Goal: Task Accomplishment & Management: Complete application form

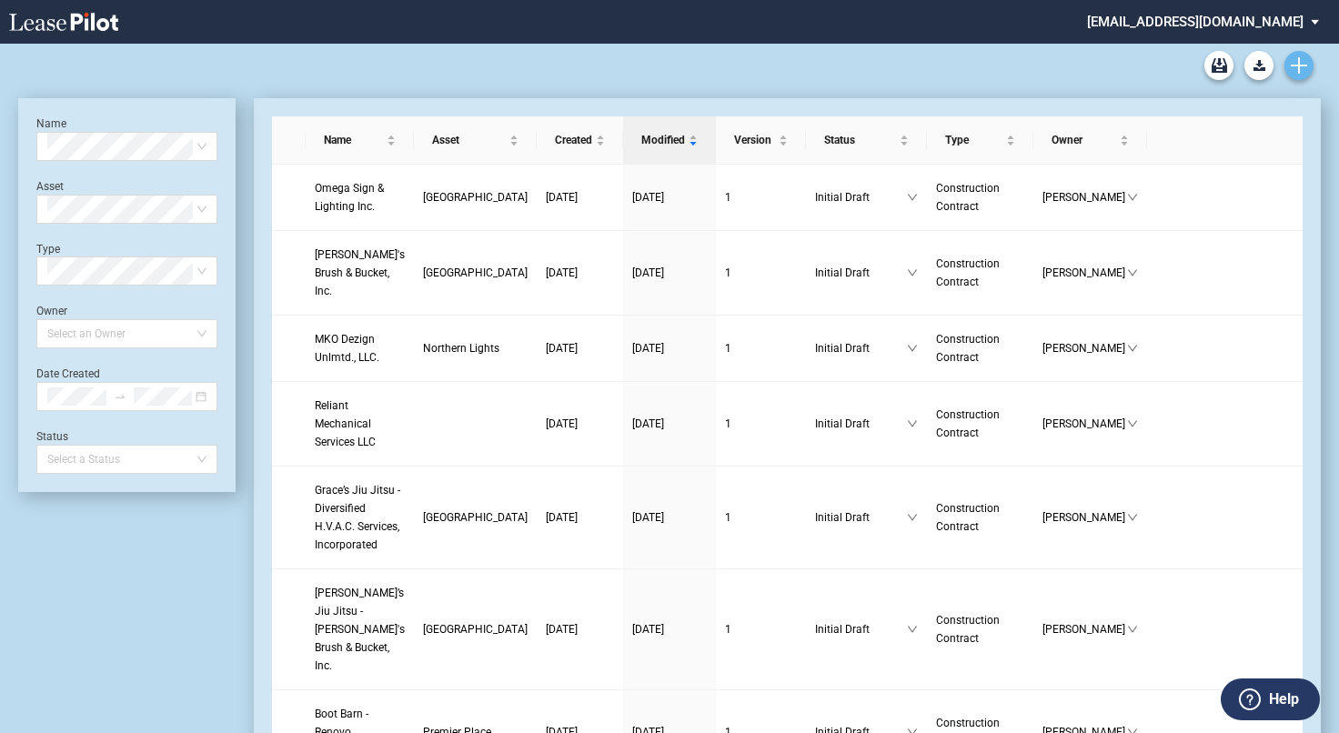
click at [1292, 59] on icon "Create new document" at bounding box center [1299, 65] width 16 height 16
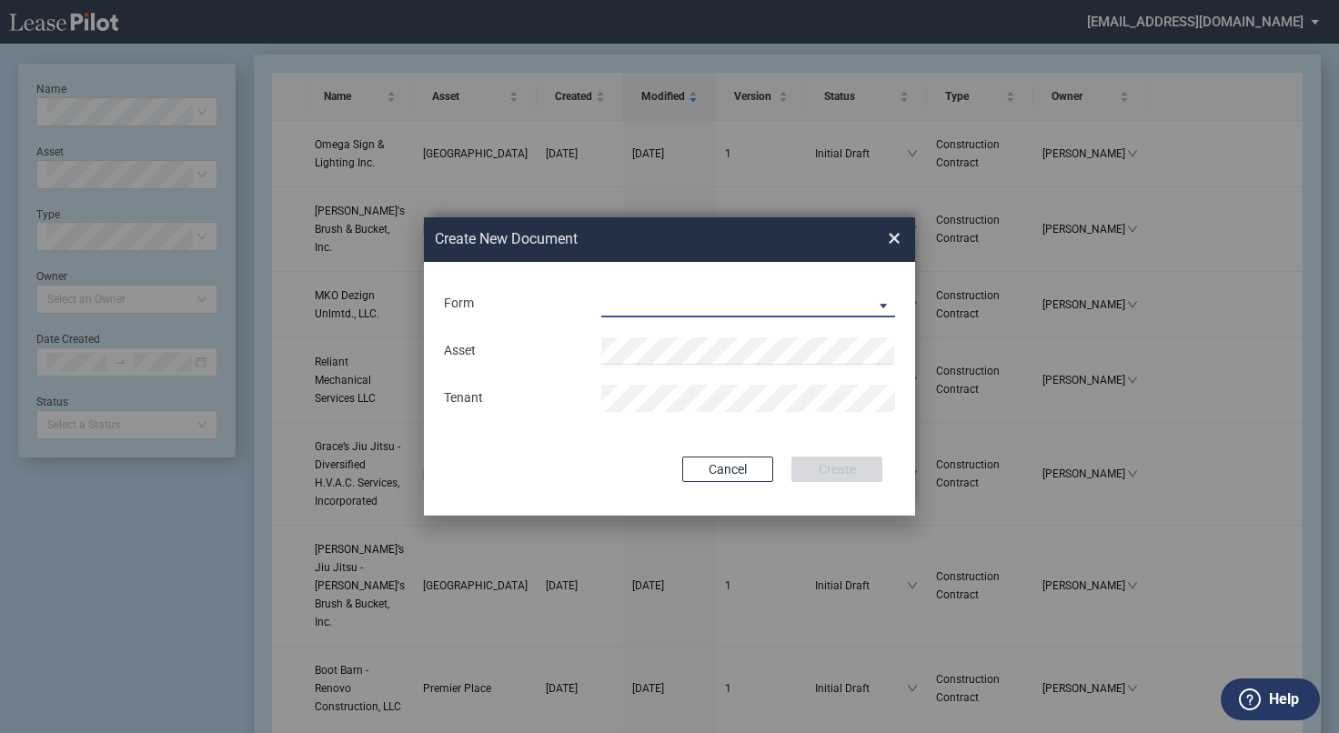
click at [762, 303] on md-select "Construction Contract Subcontractor Agreement" at bounding box center [748, 303] width 294 height 27
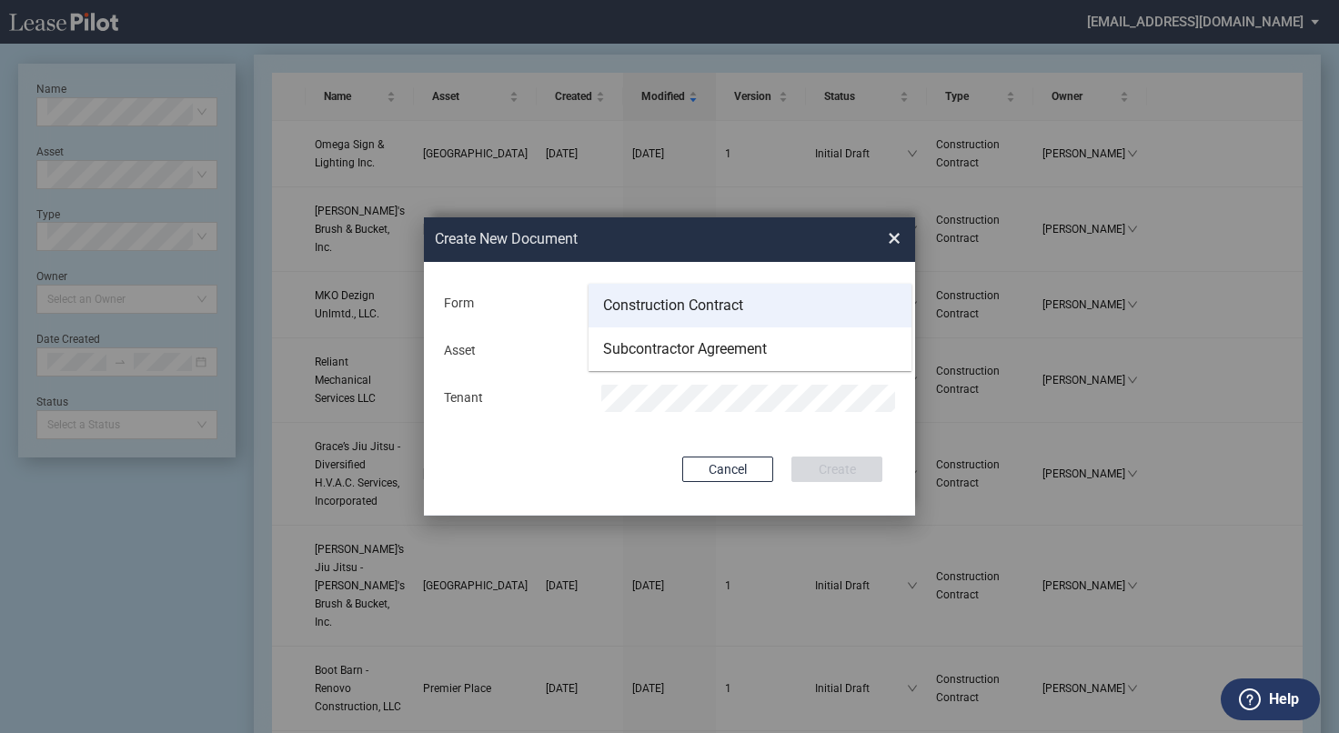
click at [707, 312] on div "Construction Contract" at bounding box center [673, 306] width 140 height 20
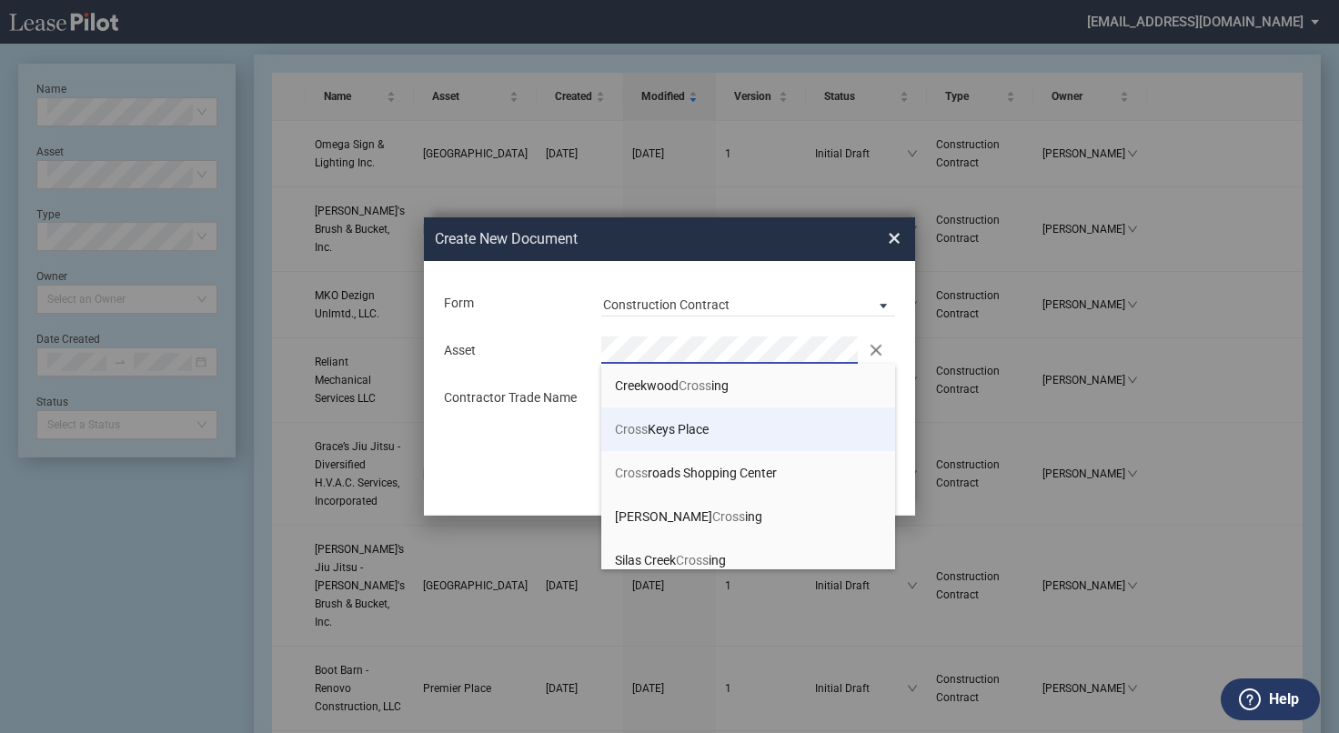
click at [683, 436] on span "Cross Keys Place" at bounding box center [662, 429] width 94 height 15
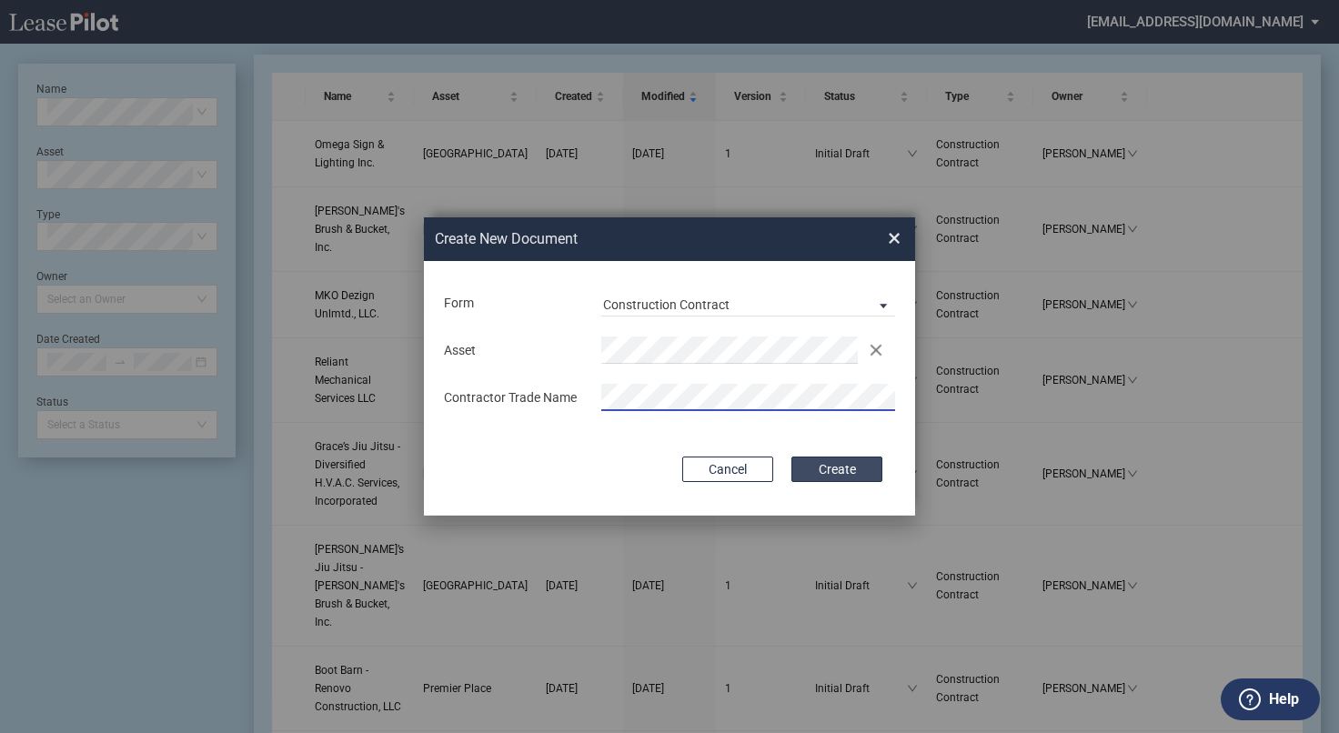
click at [816, 466] on button "Create" at bounding box center [837, 469] width 91 height 25
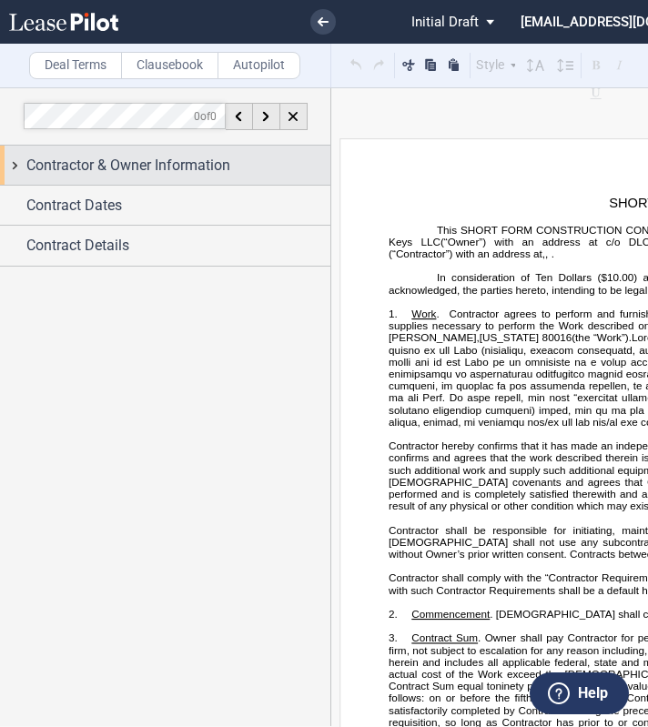
click at [129, 173] on span "Contractor & Owner Information" at bounding box center [128, 166] width 204 height 22
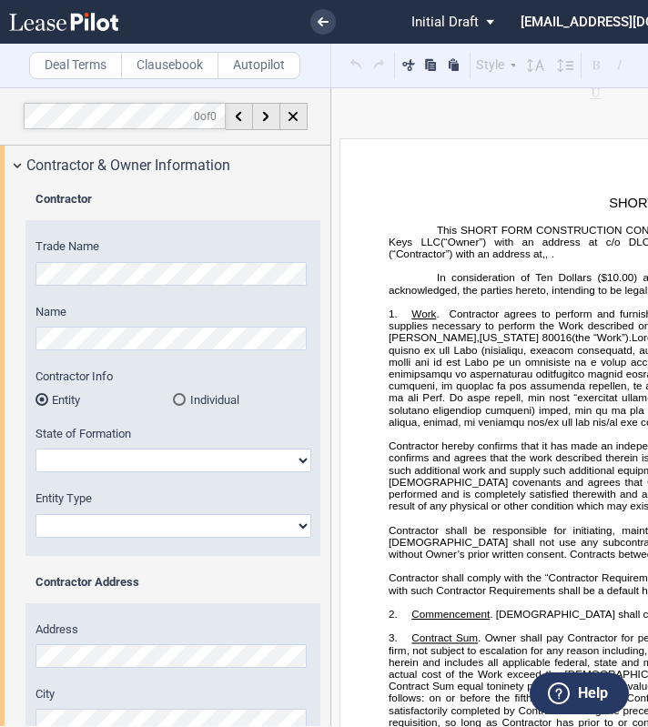
click at [0, 255] on html ".bocls-1{fill:#26354a;fill-rule:evenodd} Loading... × Pending... Pending... Ini…" at bounding box center [324, 363] width 648 height 727
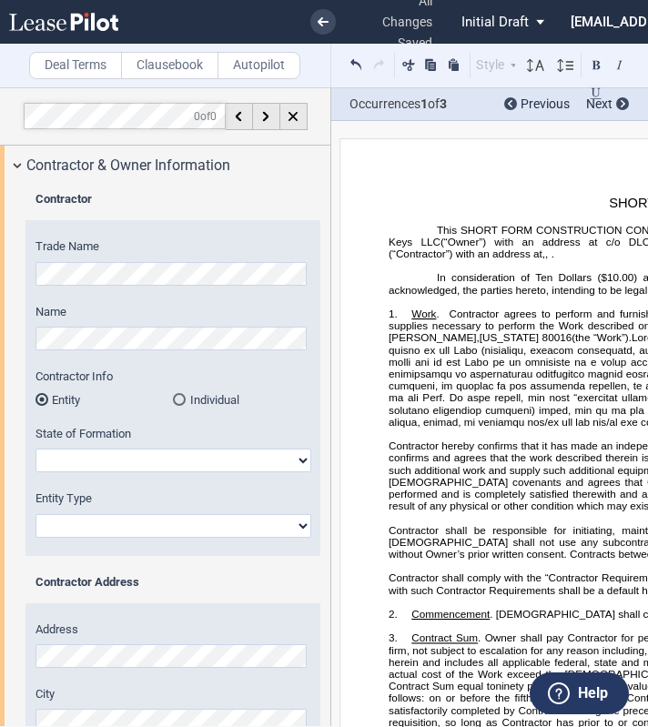
click at [53, 459] on select "[US_STATE] [US_STATE] [US_STATE] [US_STATE] [US_STATE] [US_STATE] [US_STATE] [U…" at bounding box center [173, 461] width 276 height 24
click at [208, 454] on select "[US_STATE] [US_STATE] [US_STATE] [US_STATE] [US_STATE] [US_STATE] [US_STATE] [U…" at bounding box center [173, 461] width 276 height 24
select select "[US_STATE]"
click at [35, 449] on select "[US_STATE] [US_STATE] [US_STATE] [US_STATE] [US_STATE] [US_STATE] [US_STATE] [U…" at bounding box center [173, 461] width 276 height 24
click at [139, 546] on div "Trade Name Name Contractor Info Entity Individual State of Formation [US_STATE]…" at bounding box center [172, 396] width 295 height 317
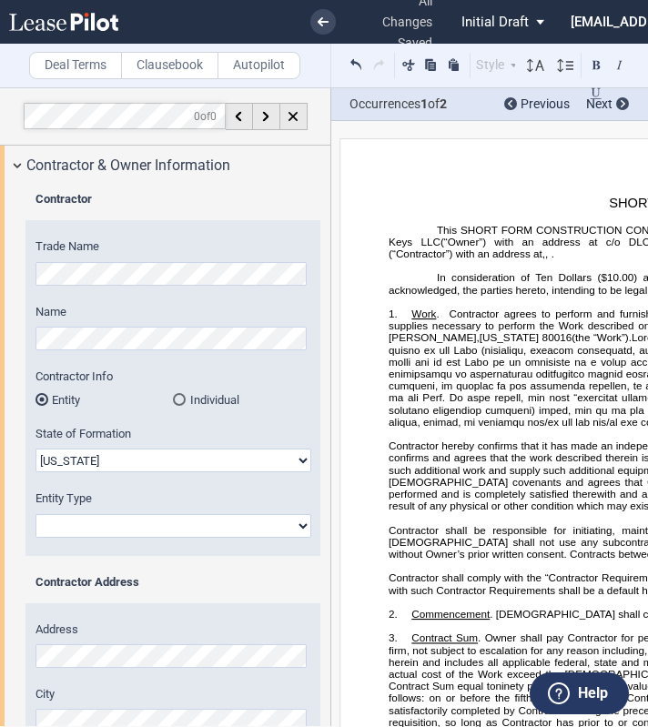
click at [135, 505] on label "Entity Type" at bounding box center [173, 498] width 276 height 16
click at [135, 514] on select "Corporation Limited Liability Company General Partnership Limited Partnership O…" at bounding box center [173, 526] width 276 height 24
click at [135, 512] on div "Entity Type Corporation Limited Liability Company General Partnership Limited P…" at bounding box center [173, 513] width 276 height 46
click at [132, 512] on div "Entity Type Corporation Limited Liability Company General Partnership Limited P…" at bounding box center [173, 513] width 276 height 46
click at [135, 509] on div "Entity Type Corporation Limited Liability Company General Partnership Limited P…" at bounding box center [173, 513] width 276 height 46
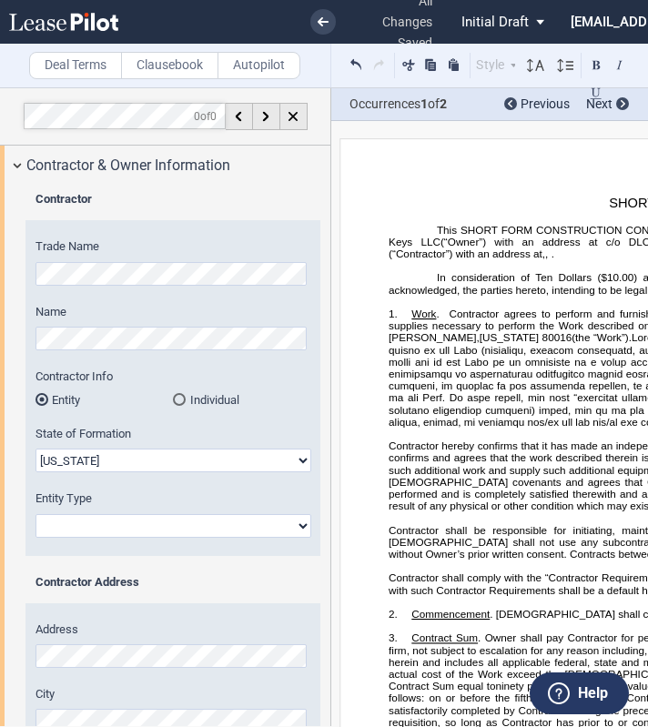
click at [136, 517] on select "Corporation Limited Liability Company General Partnership Limited Partnership O…" at bounding box center [173, 526] width 276 height 24
select select "Limited Liability Company"
click at [35, 514] on select "Corporation Limited Liability Company General Partnership Limited Partnership O…" at bounding box center [173, 526] width 276 height 24
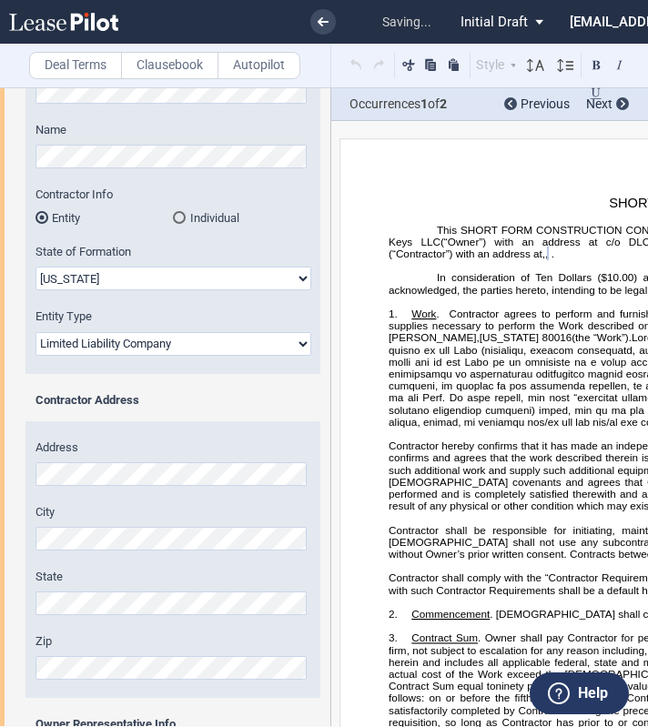
scroll to position [250, 0]
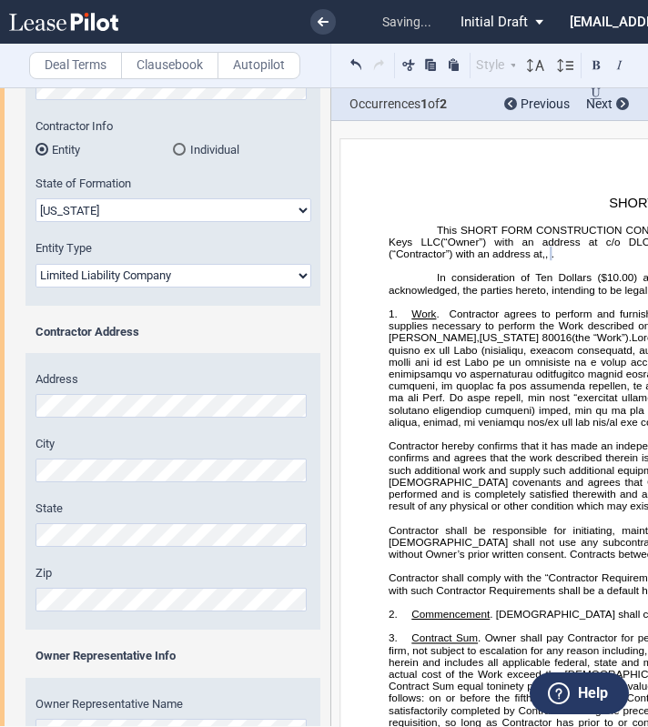
click at [120, 569] on label "Zip" at bounding box center [173, 573] width 276 height 16
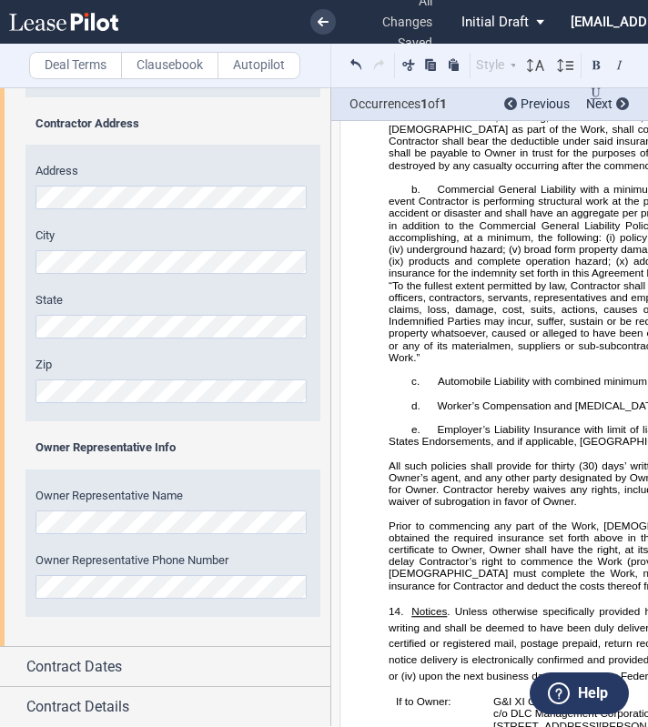
scroll to position [4078, 0]
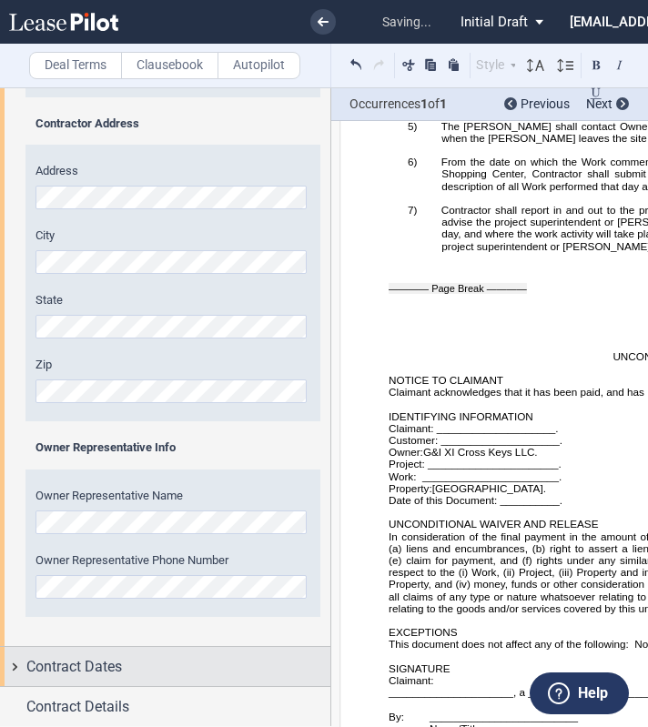
click at [103, 665] on span "Contract Dates" at bounding box center [74, 667] width 96 height 22
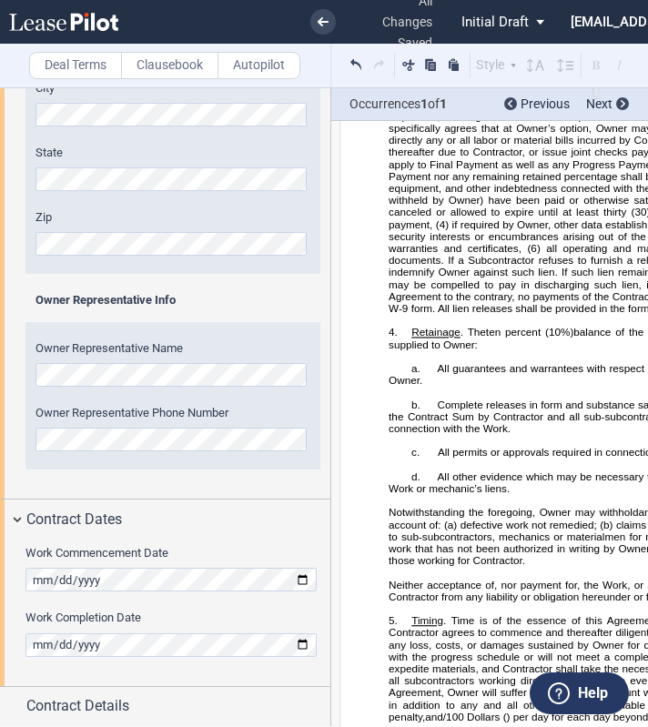
scroll to position [296, 0]
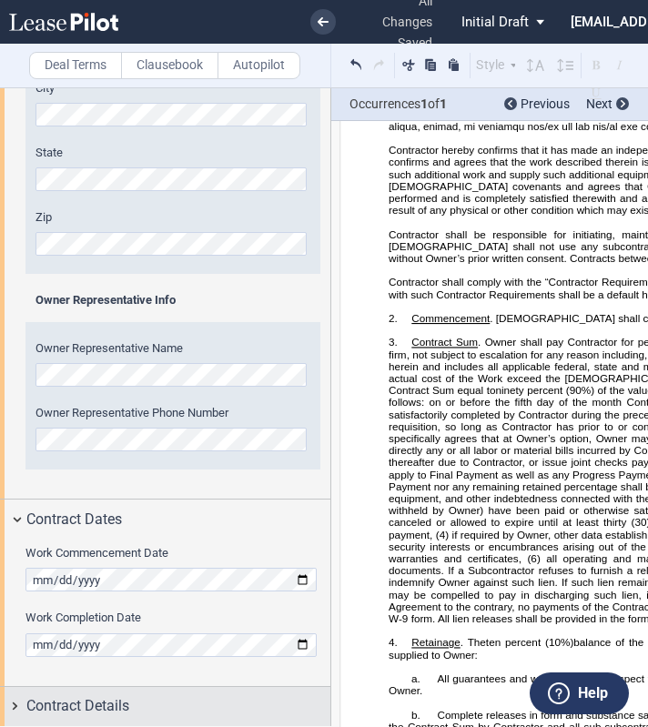
click at [99, 693] on div "Contract Details" at bounding box center [165, 706] width 330 height 39
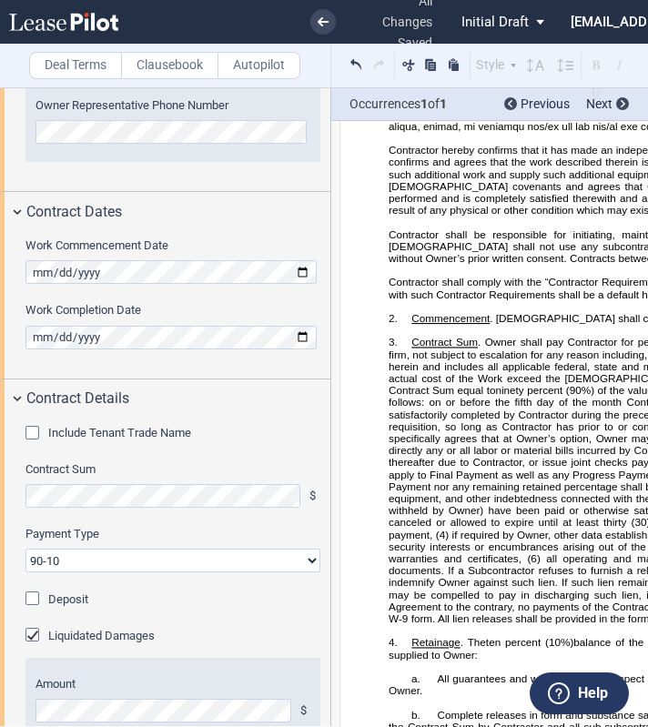
scroll to position [914, 0]
click at [35, 429] on div "Include Tenant Trade Name" at bounding box center [34, 434] width 18 height 18
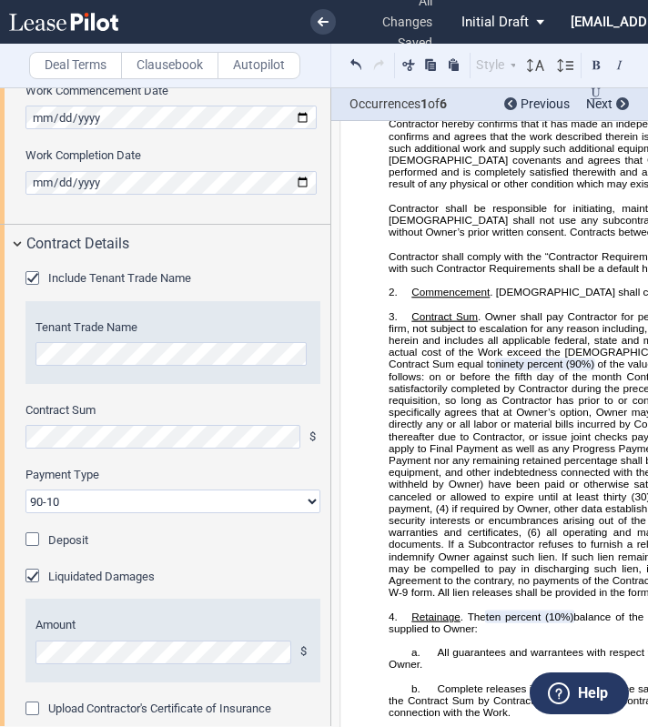
scroll to position [1096, 0]
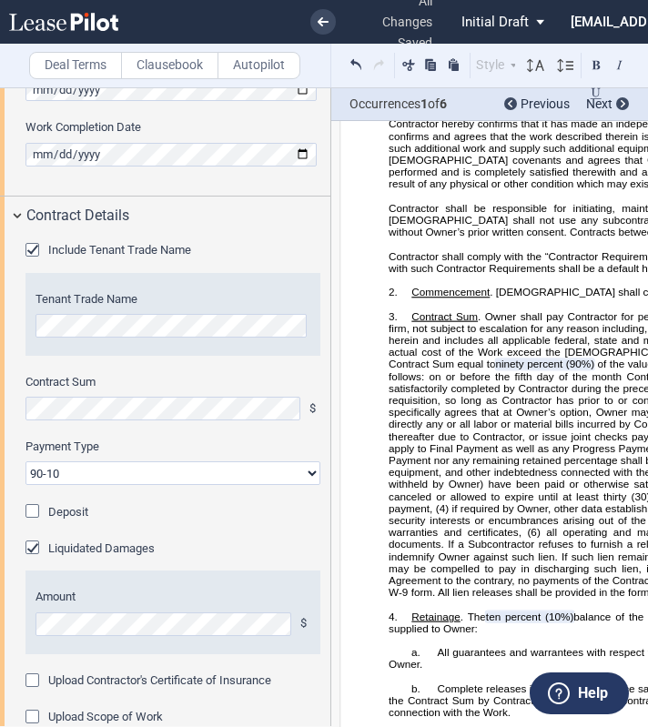
click at [106, 466] on select "90-10 30-30-30-10 100 Upon Completion" at bounding box center [172, 473] width 295 height 24
select select "100 Upon Completion"
click at [25, 461] on select "90-10 30-30-30-10 100 Upon Completion" at bounding box center [172, 473] width 295 height 24
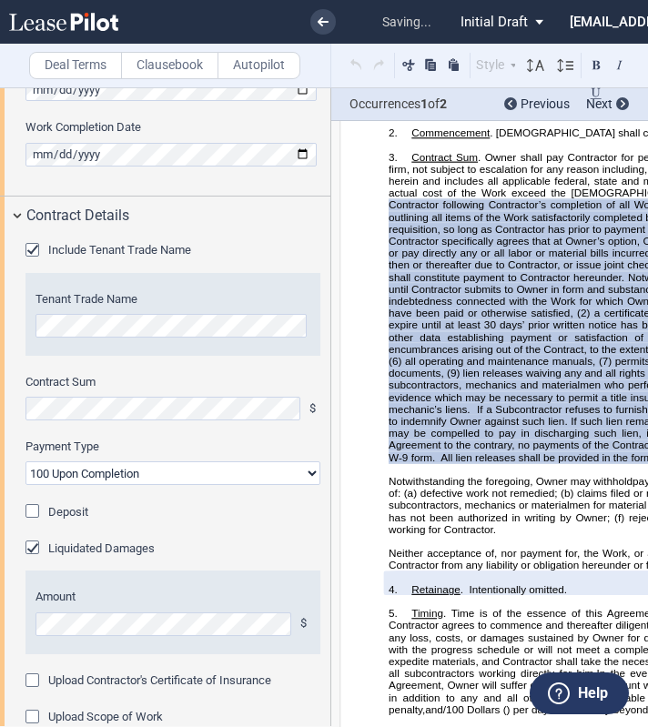
scroll to position [508, 0]
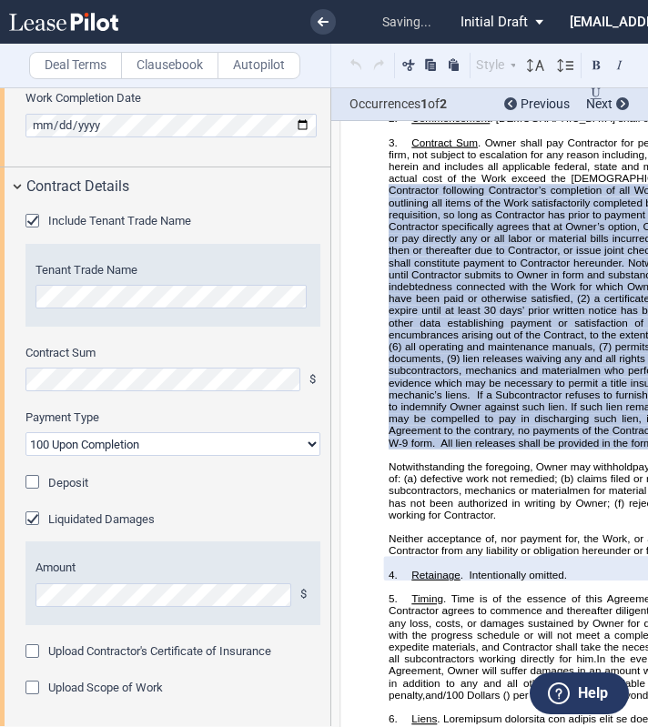
click at [37, 511] on div "Liquidated Damages" at bounding box center [34, 520] width 18 height 18
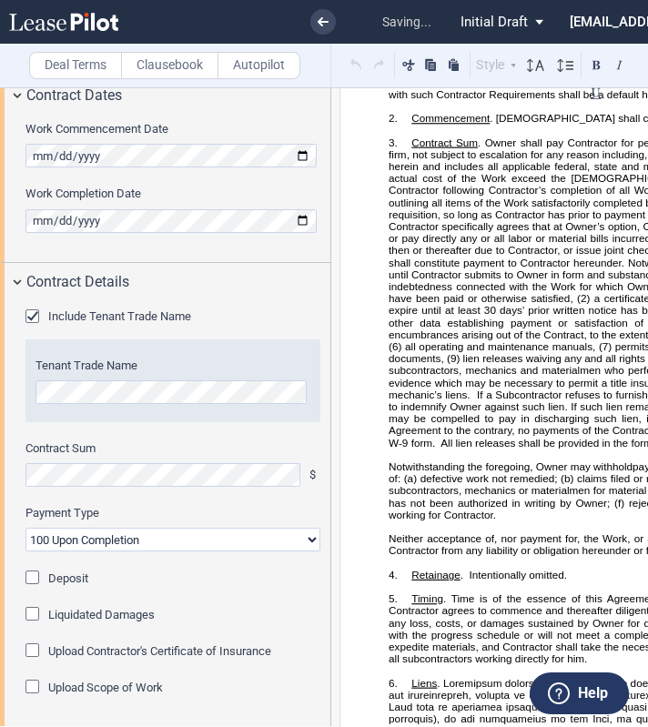
click at [26, 650] on div "Upload Contractor's Certificate of Insurance" at bounding box center [34, 652] width 18 height 18
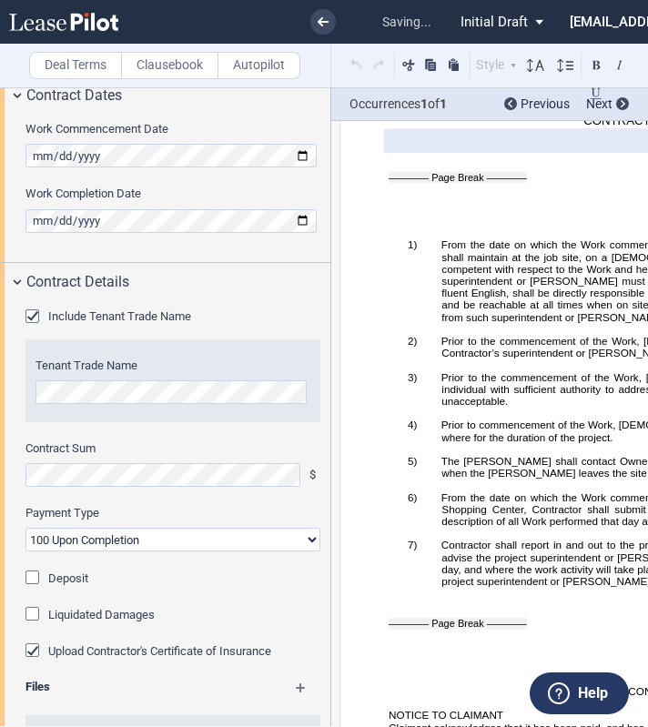
scroll to position [1206, 0]
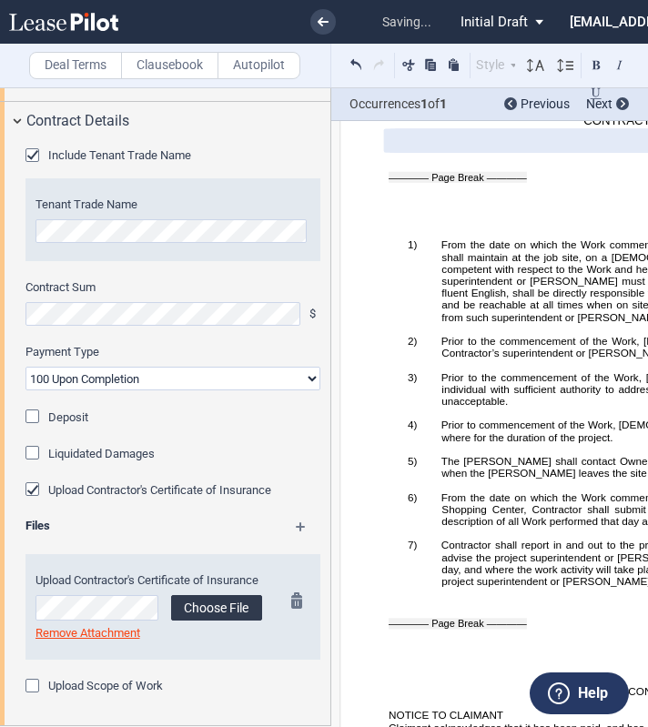
click at [218, 609] on label "Choose File" at bounding box center [216, 607] width 91 height 25
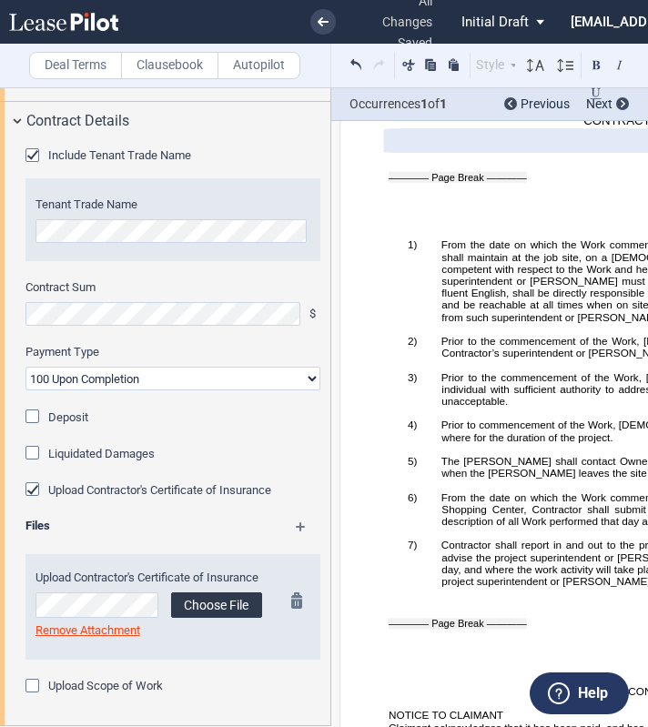
click at [209, 607] on label "Choose File" at bounding box center [216, 604] width 91 height 25
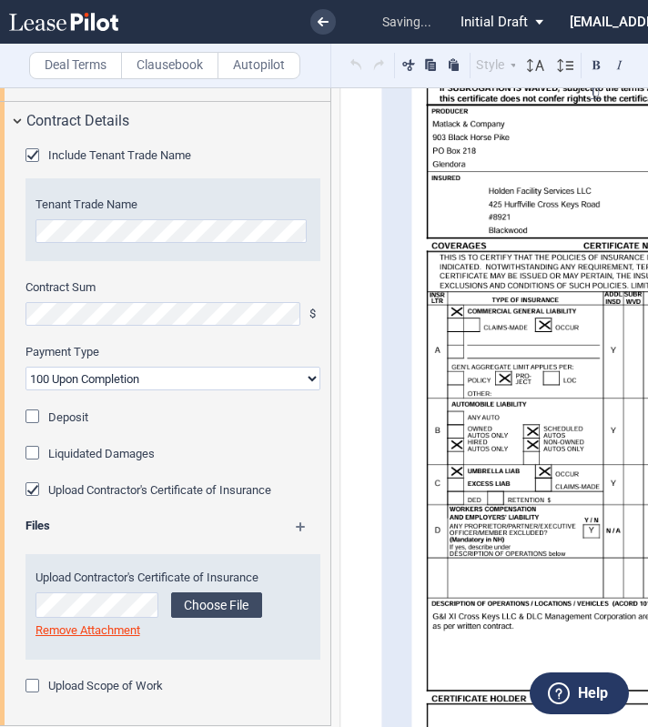
scroll to position [3843, 0]
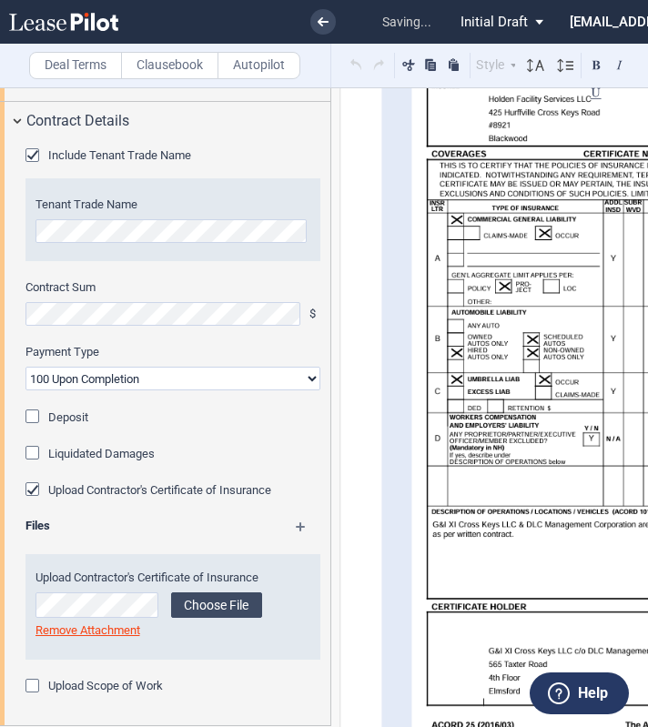
click at [100, 676] on div "Files Upload Contractor's Certificate of Insurance Choose File Loading Remove A…" at bounding box center [172, 598] width 295 height 160
click at [99, 683] on label "Upload Scope of Work" at bounding box center [105, 686] width 115 height 16
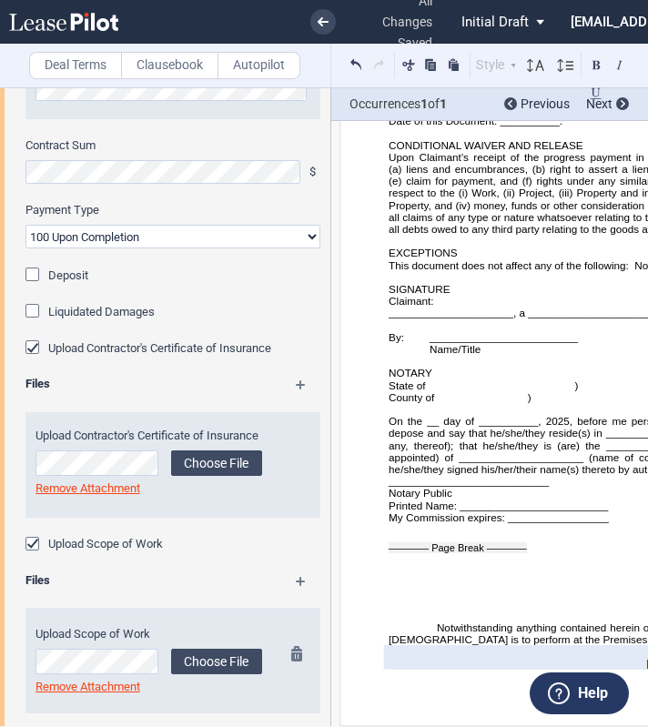
scroll to position [1367, 0]
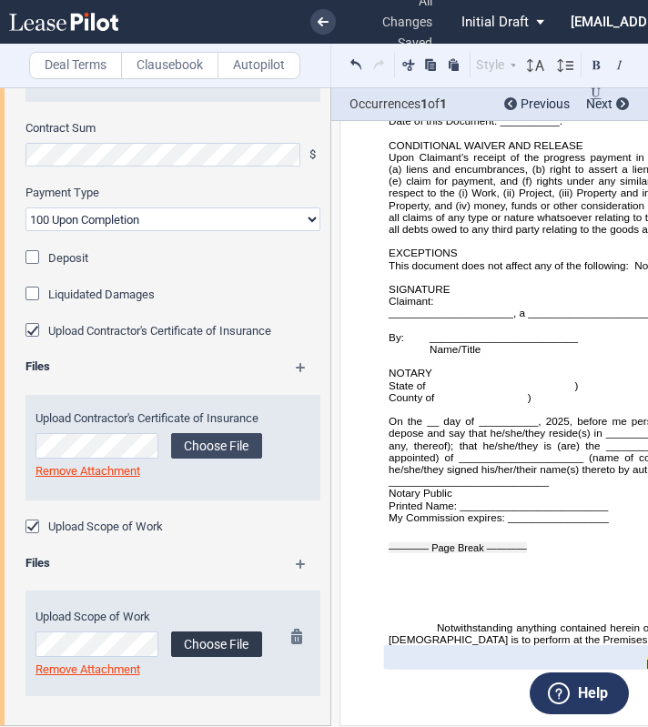
click at [198, 651] on label "Choose File" at bounding box center [216, 643] width 91 height 25
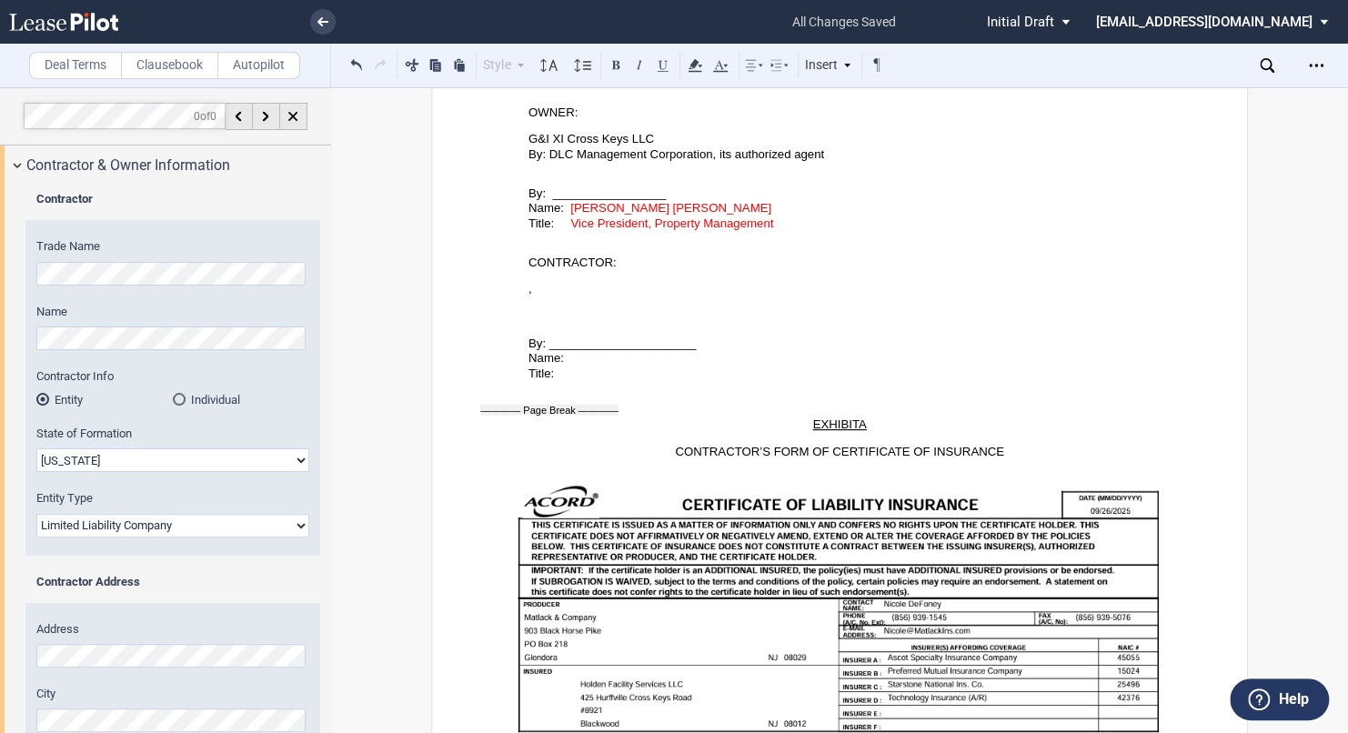
scroll to position [3360, 0]
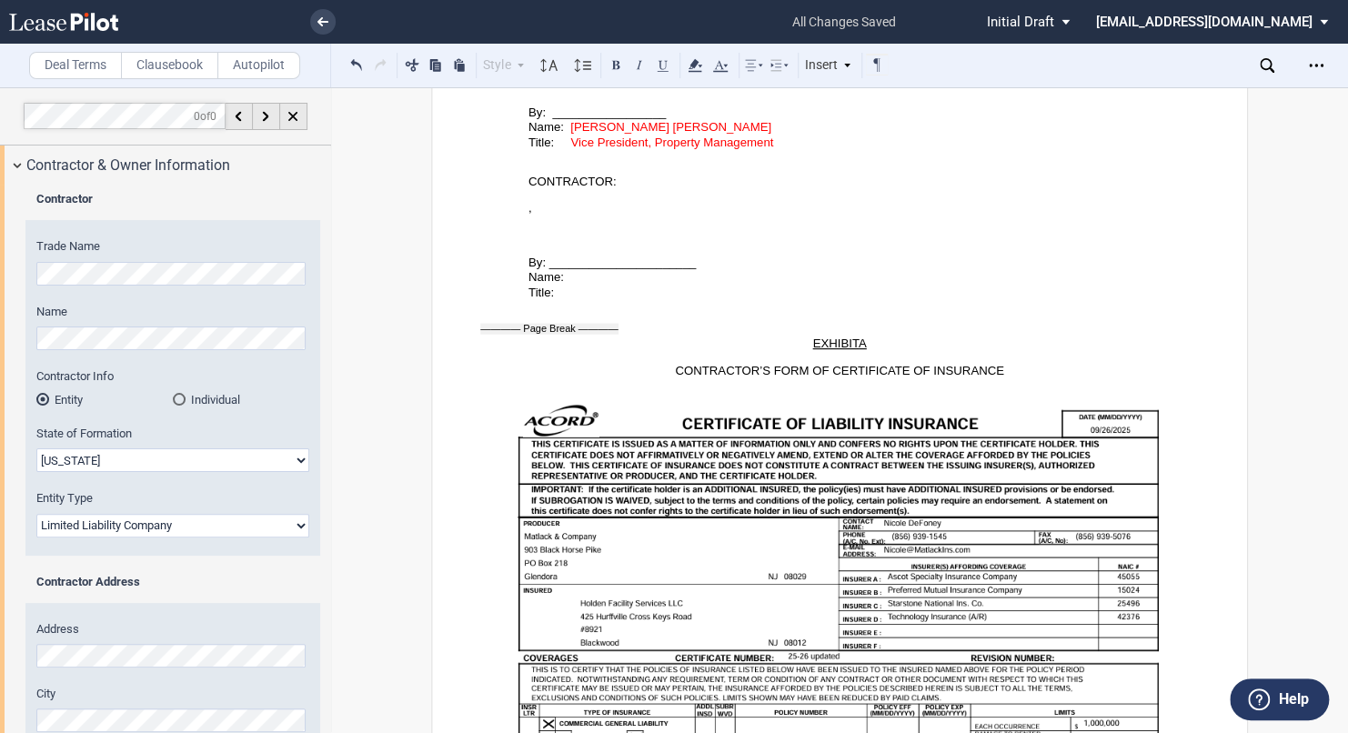
click at [654, 134] on span "[PERSON_NAME] [PERSON_NAME]" at bounding box center [670, 127] width 201 height 14
drag, startPoint x: 566, startPoint y: 345, endPoint x: 779, endPoint y: 366, distance: 213.9
click at [729, 71] on icon at bounding box center [721, 66] width 22 height 22
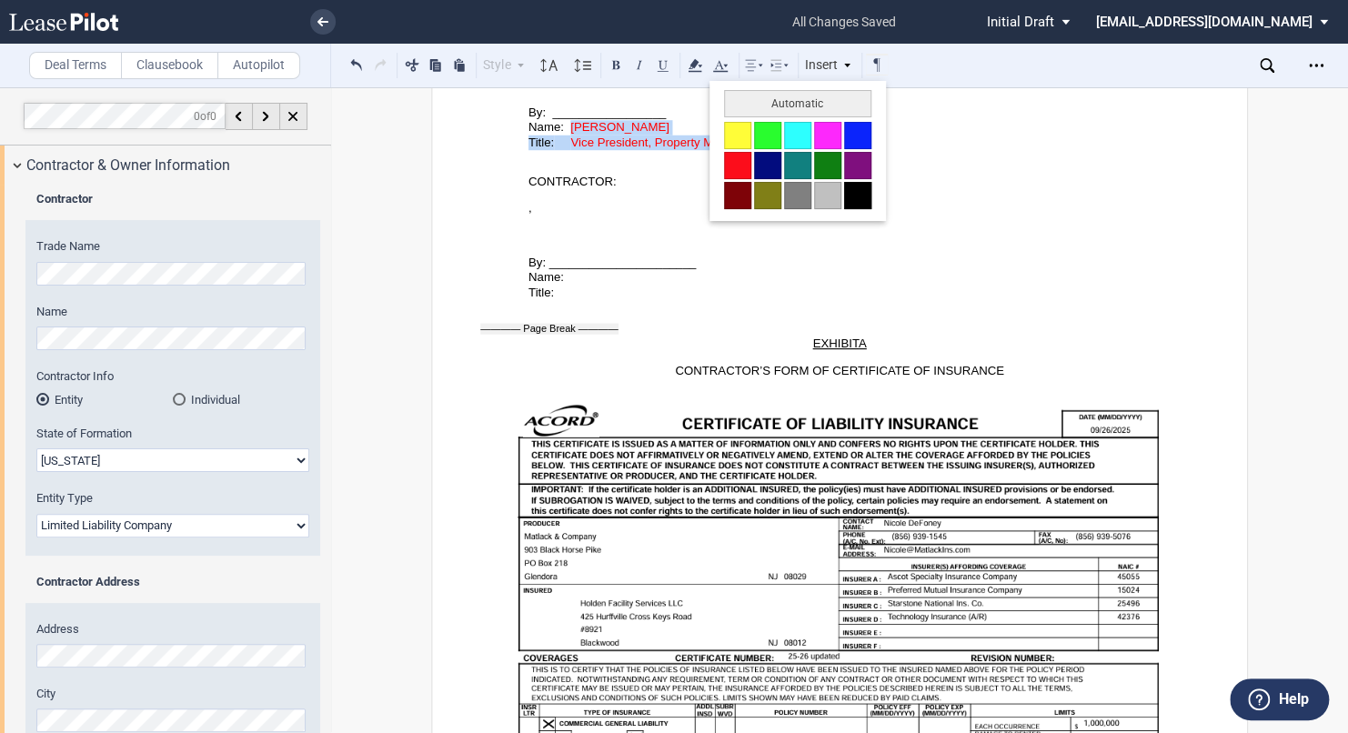
click at [861, 197] on button at bounding box center [857, 195] width 27 height 27
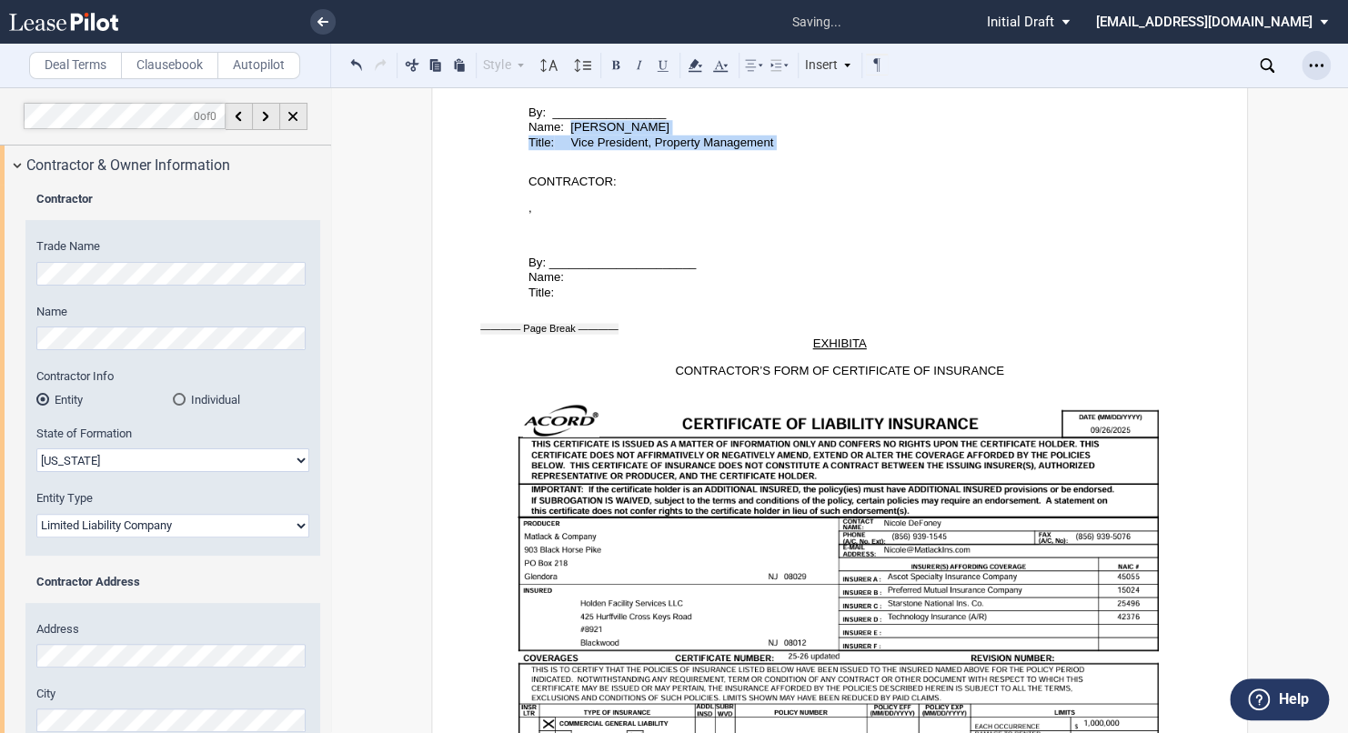
click at [1311, 65] on use "Open Lease options menu" at bounding box center [1316, 65] width 15 height 3
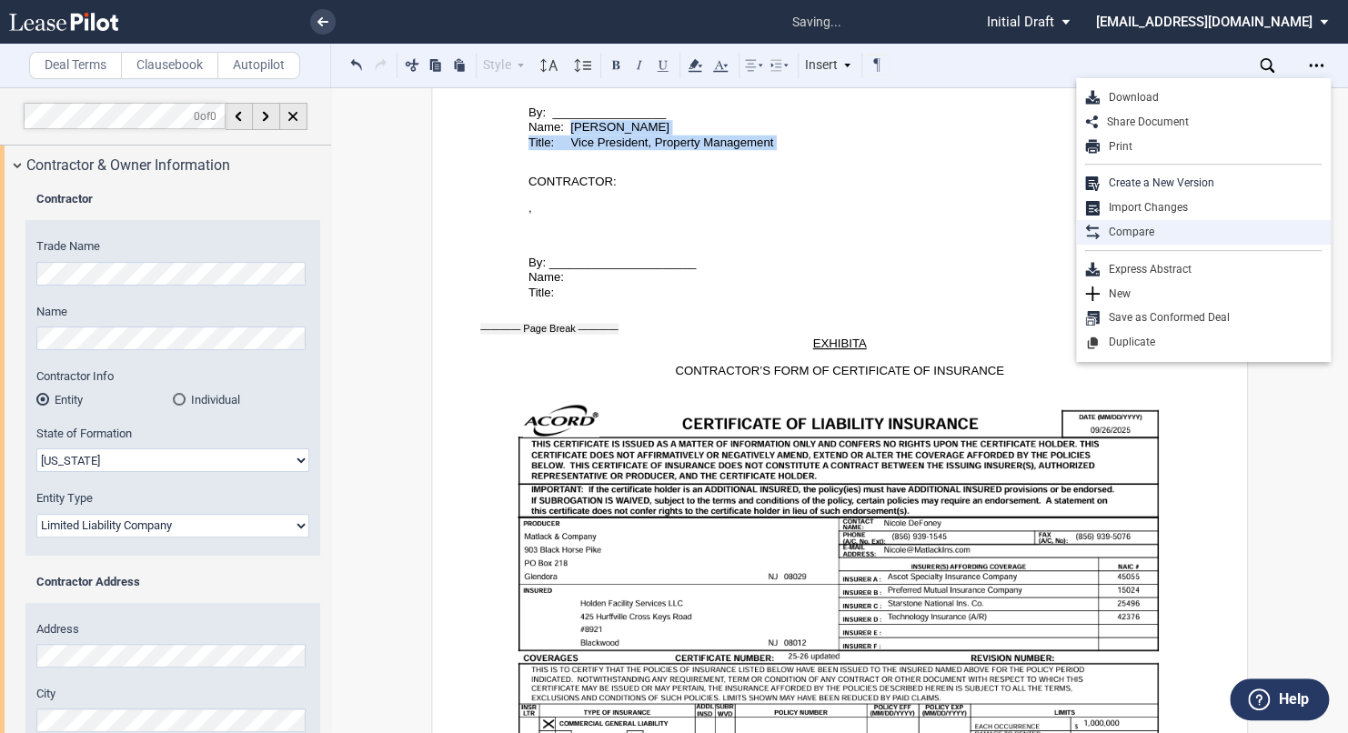
click at [1143, 230] on div "Compare" at bounding box center [1211, 232] width 222 height 15
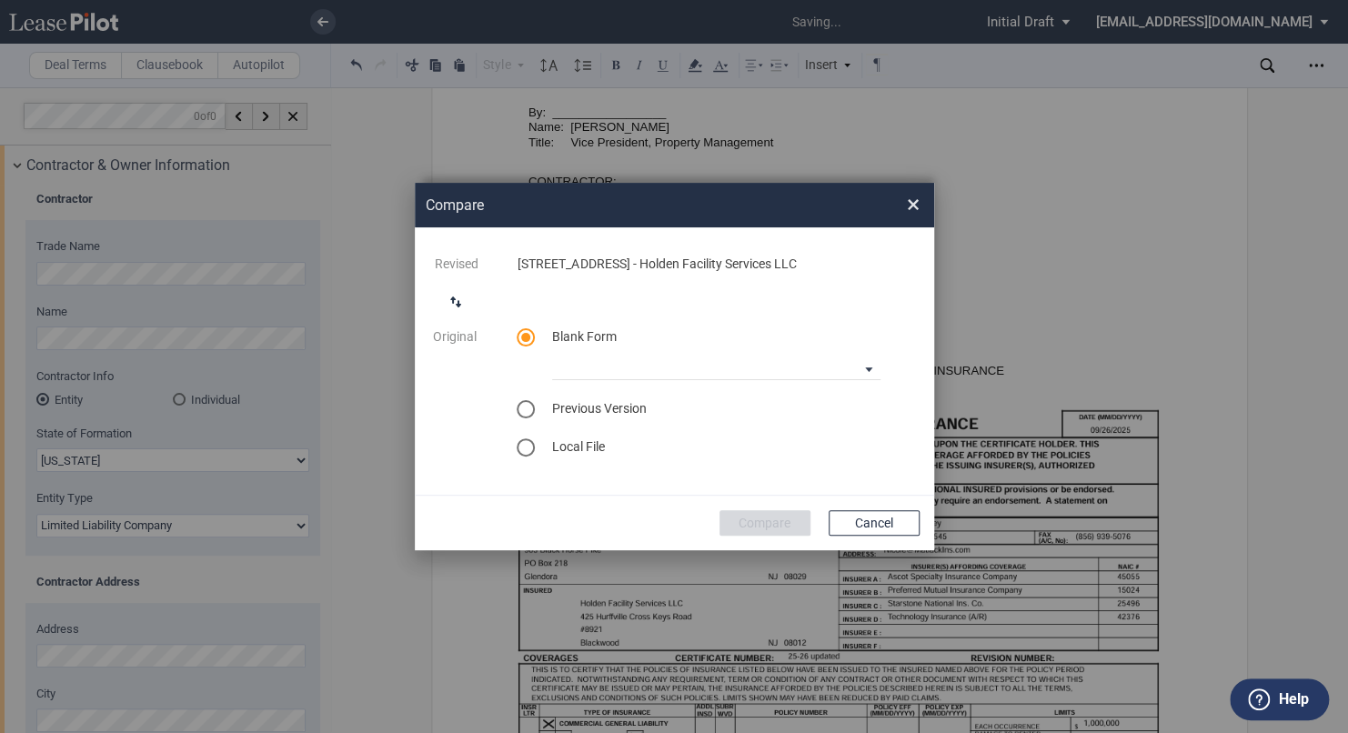
click at [729, 345] on div "Blank Form 90-10 Payment Blank Form (Construction Contract) [PHONE_NUMBER] Paym…" at bounding box center [716, 354] width 350 height 53
click at [732, 359] on md-select "90-10 Payment Blank Form (Construction Contract) [PHONE_NUMBER] Payment Blank F…" at bounding box center [716, 366] width 328 height 27
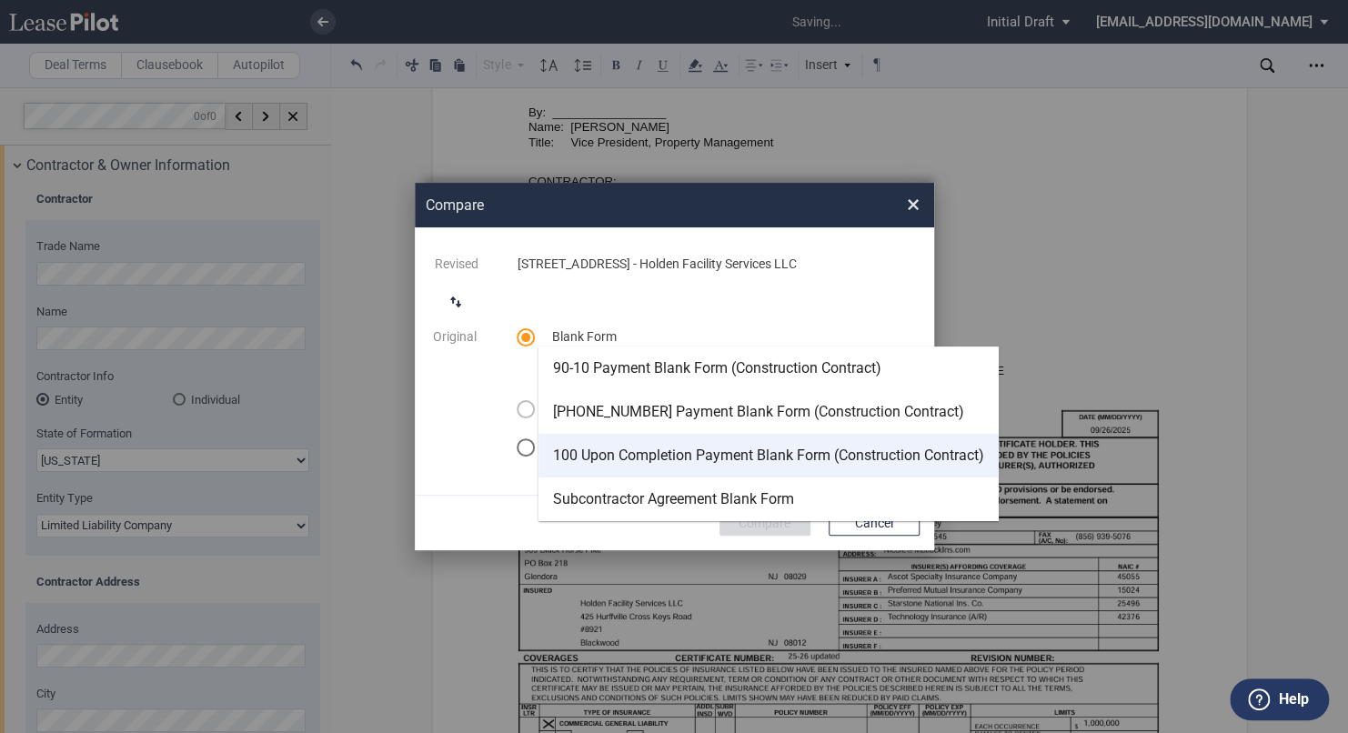
click at [678, 454] on div "100 Upon Completion Payment Blank Form (Construction Contract)" at bounding box center [768, 456] width 431 height 20
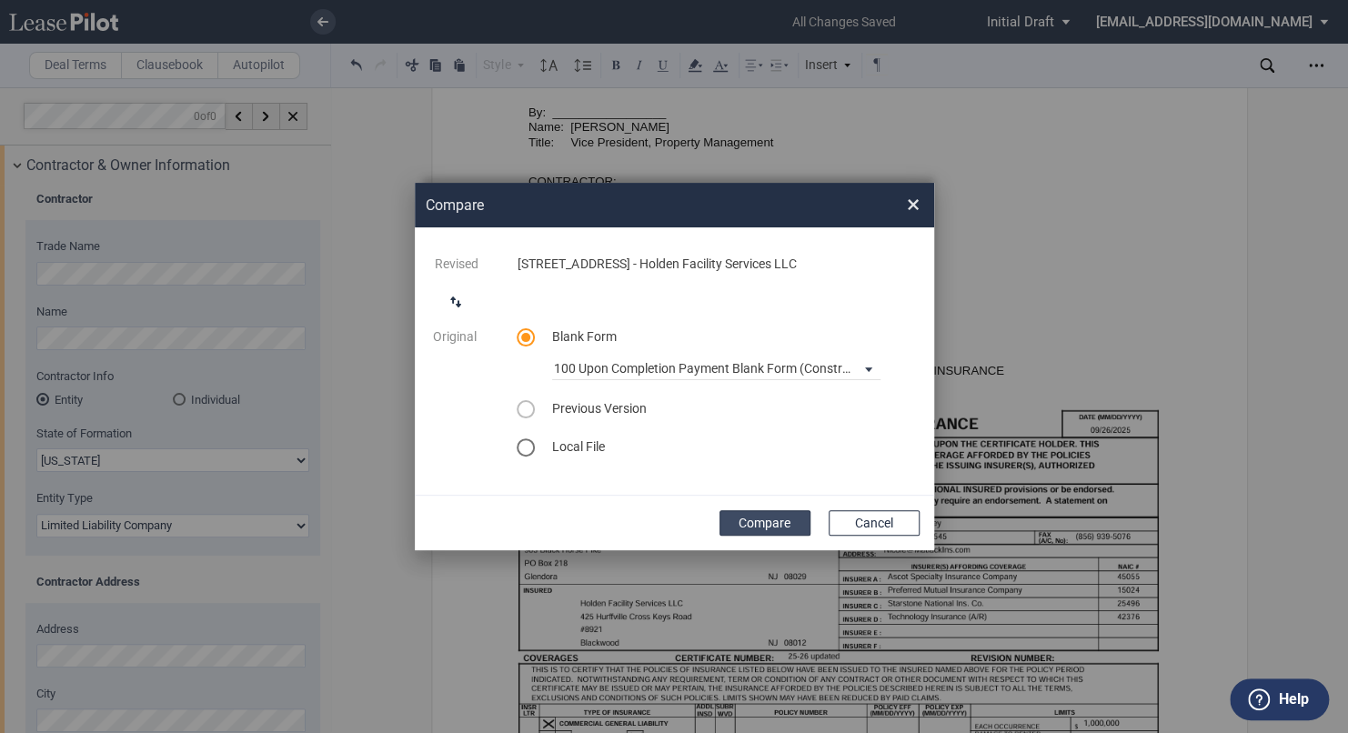
click at [795, 522] on button "Compare" at bounding box center [765, 522] width 91 height 25
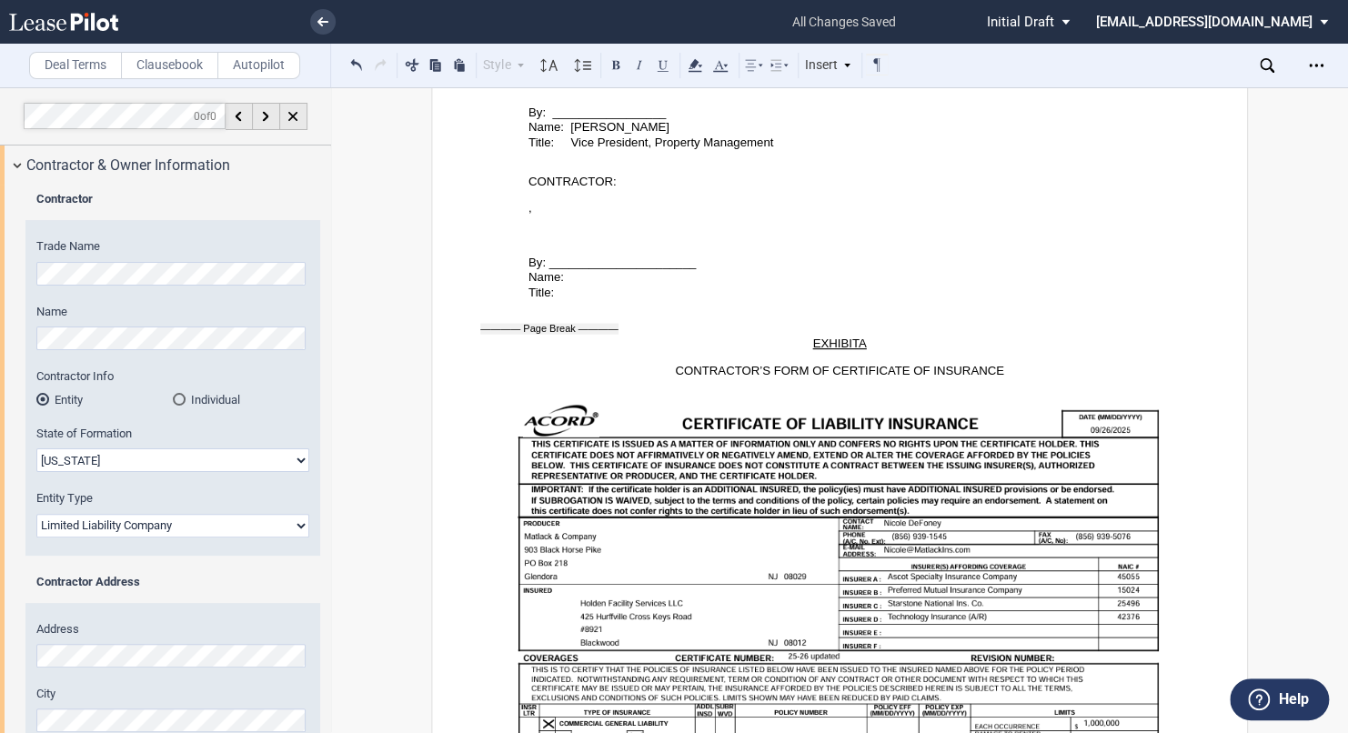
drag, startPoint x: 1324, startPoint y: 66, endPoint x: 1329, endPoint y: 87, distance: 21.6
click at [1329, 86] on div "Download Share Document Print Create a New Version Import Changes Compare Expre…" at bounding box center [1186, 66] width 323 height 44
click at [1323, 76] on div "Open Lease options menu" at bounding box center [1316, 65] width 29 height 29
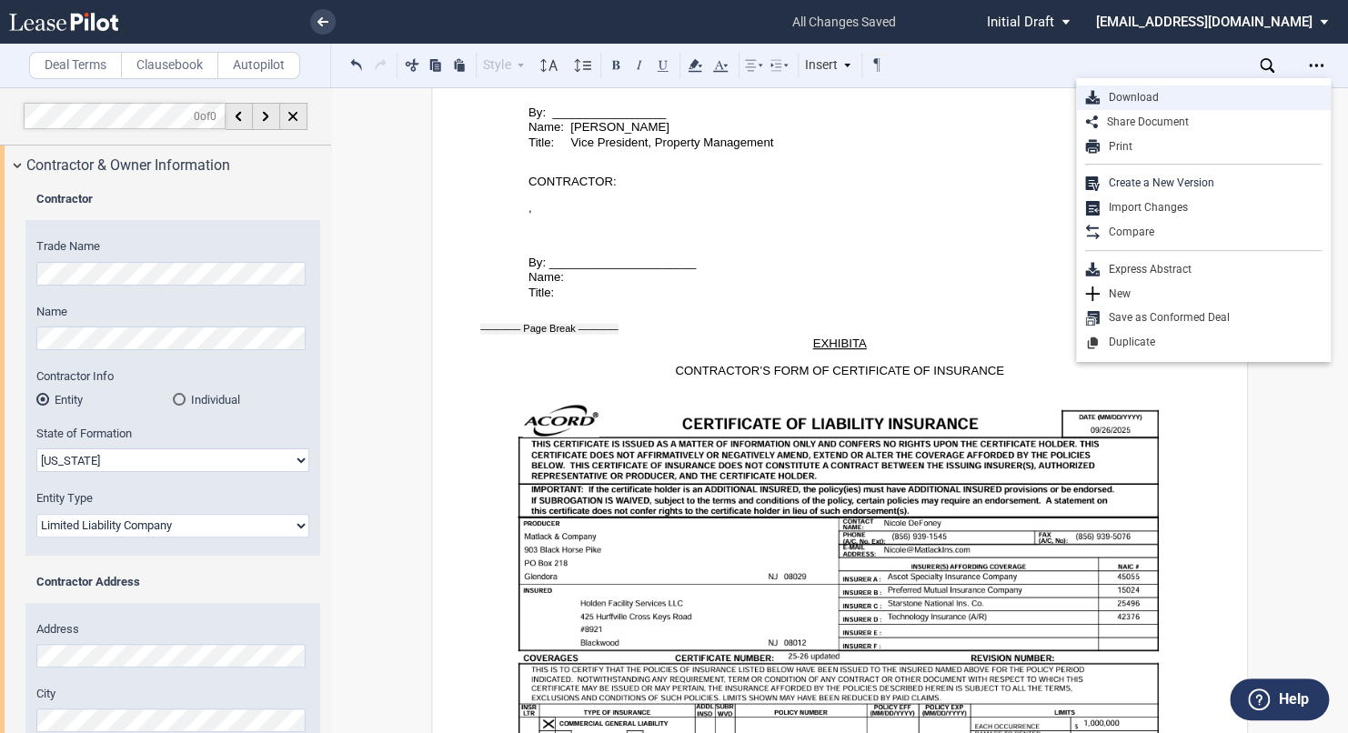
click at [1114, 94] on div "Download" at bounding box center [1211, 97] width 222 height 15
